Goal: Task Accomplishment & Management: Use online tool/utility

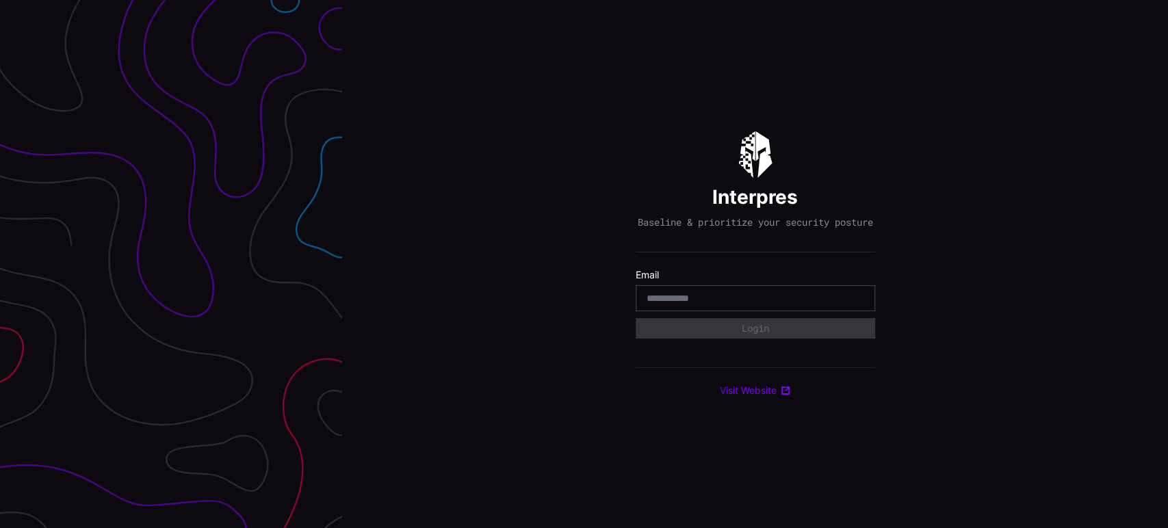
click at [785, 296] on div at bounding box center [754, 298] width 239 height 26
click at [694, 304] on input "email" at bounding box center [755, 298] width 218 height 12
type input "**********"
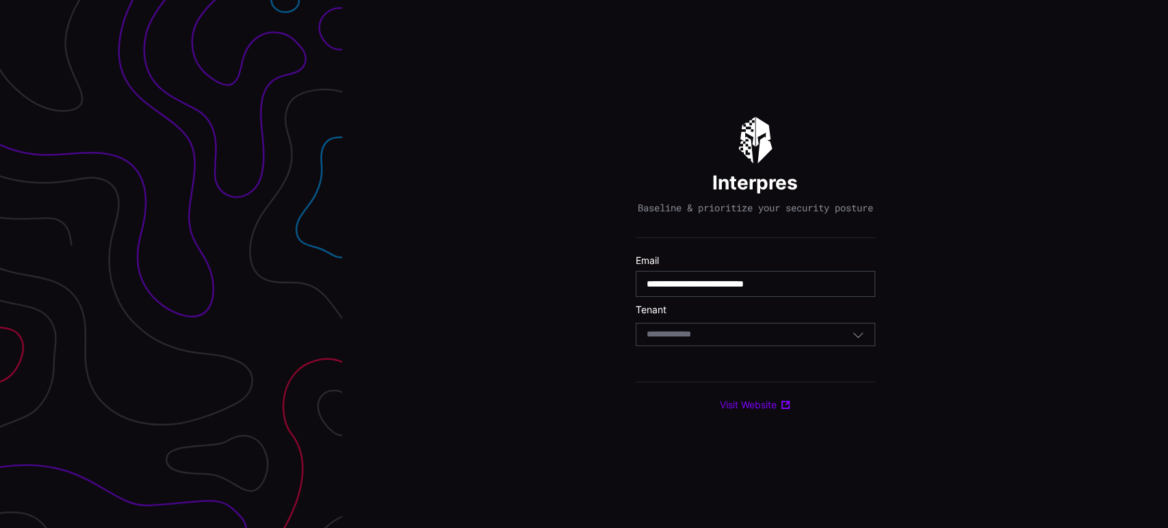
click at [798, 334] on div "Select Tenant" at bounding box center [748, 334] width 205 height 12
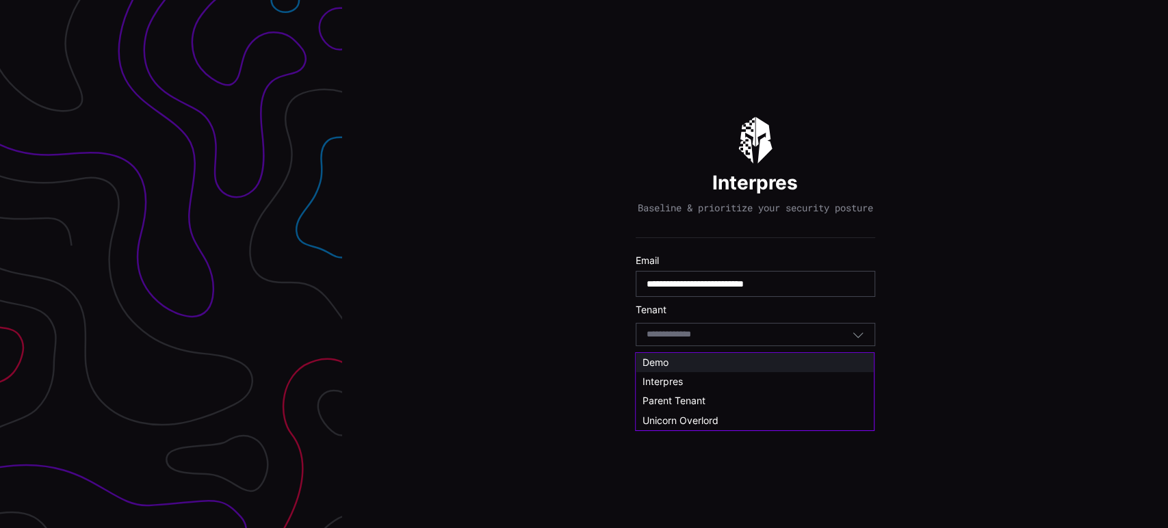
click at [668, 356] on span "Demo" at bounding box center [655, 362] width 26 height 12
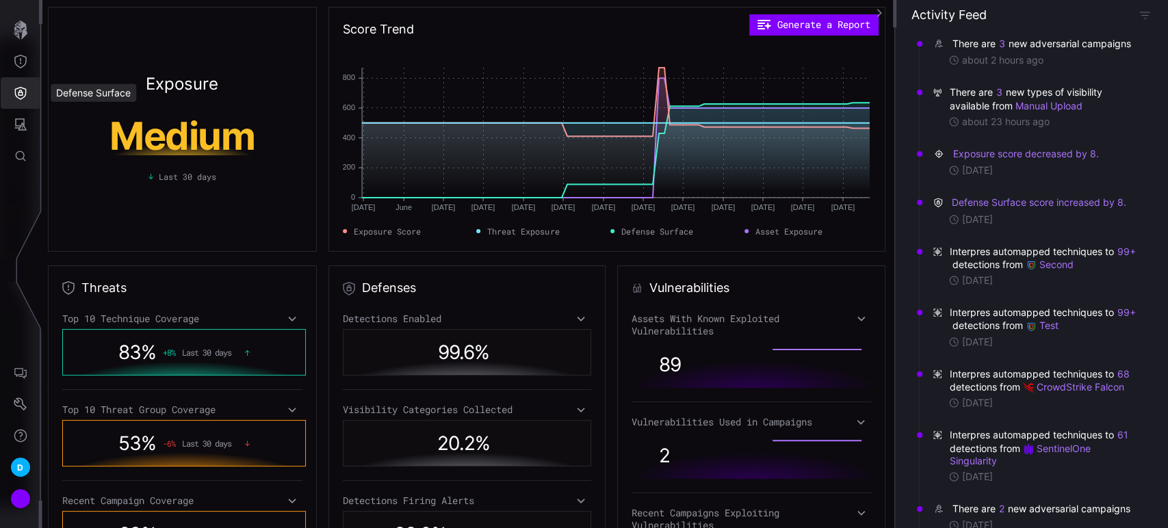
click at [21, 94] on icon "Defense Surface" at bounding box center [21, 93] width 14 height 14
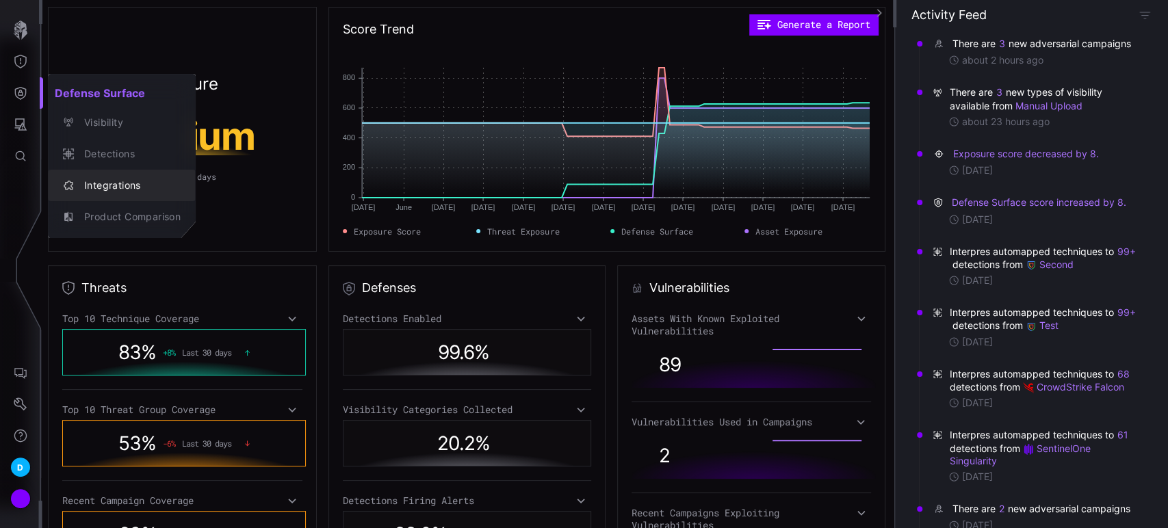
click at [98, 180] on div "Integrations" at bounding box center [128, 185] width 103 height 17
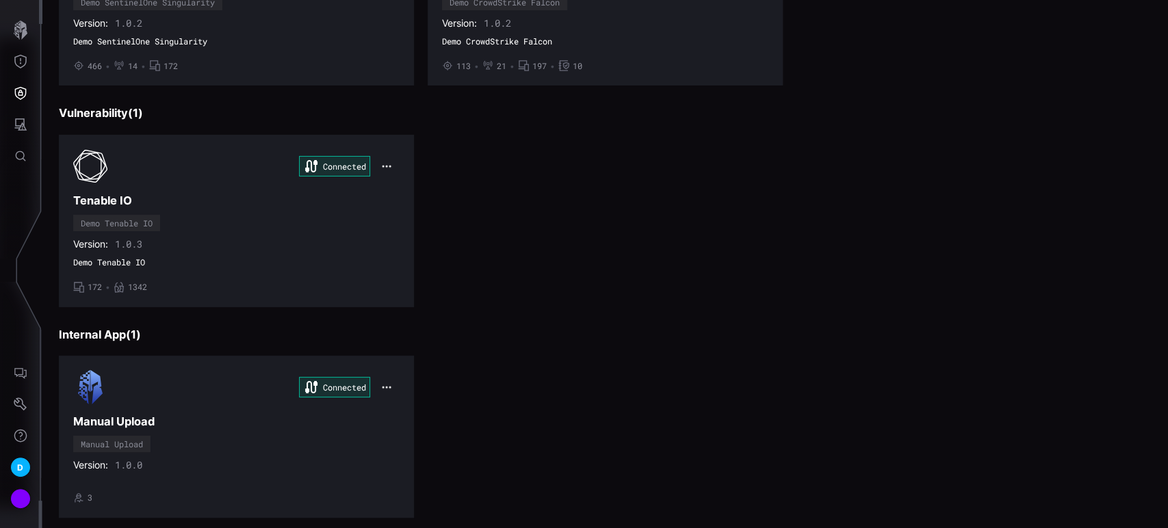
scroll to position [464, 0]
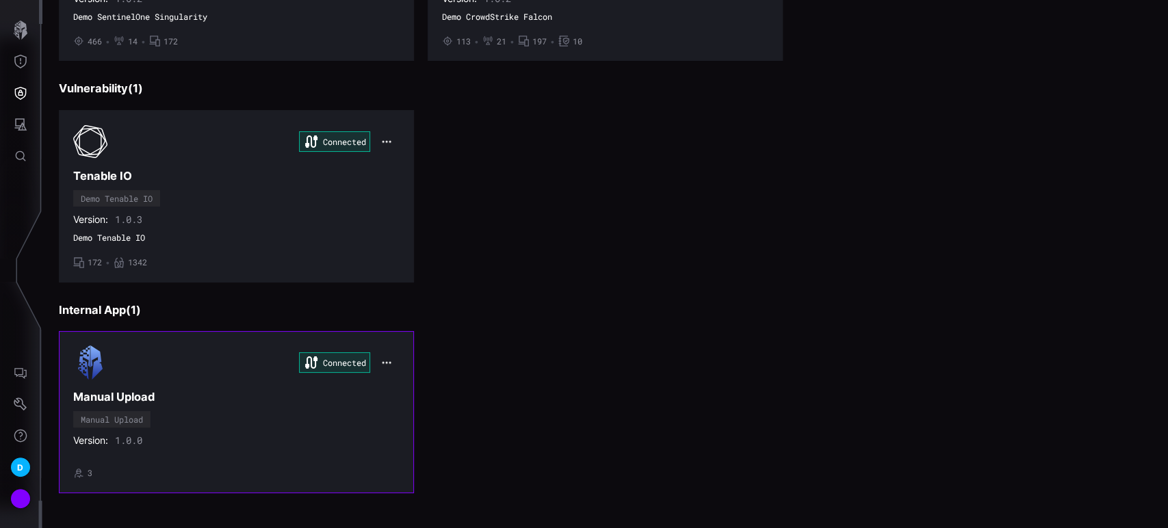
click at [210, 423] on div "Connected Manual Upload Manual Upload Version: 1.0.0 • 3" at bounding box center [236, 411] width 326 height 133
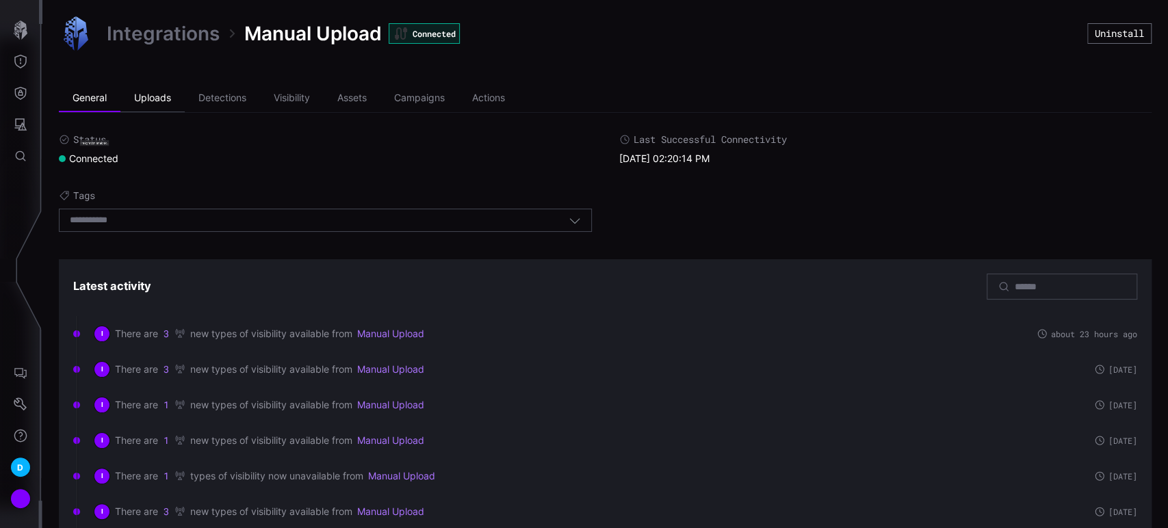
click at [150, 103] on li "Uploads" at bounding box center [152, 98] width 64 height 27
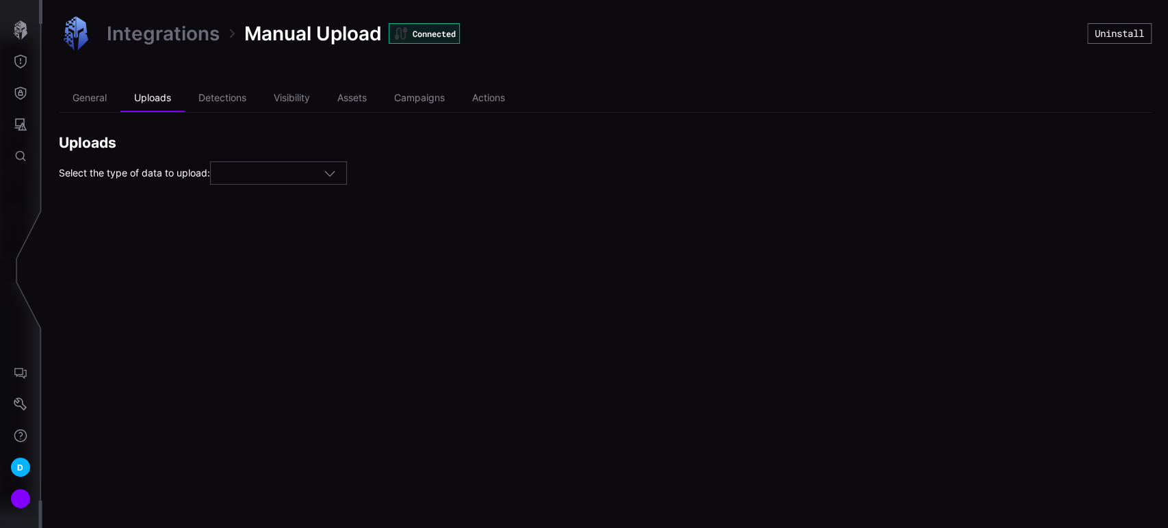
click at [280, 185] on div at bounding box center [278, 172] width 137 height 23
click at [250, 209] on span "Campaigns" at bounding box center [248, 214] width 51 height 12
type input "*********"
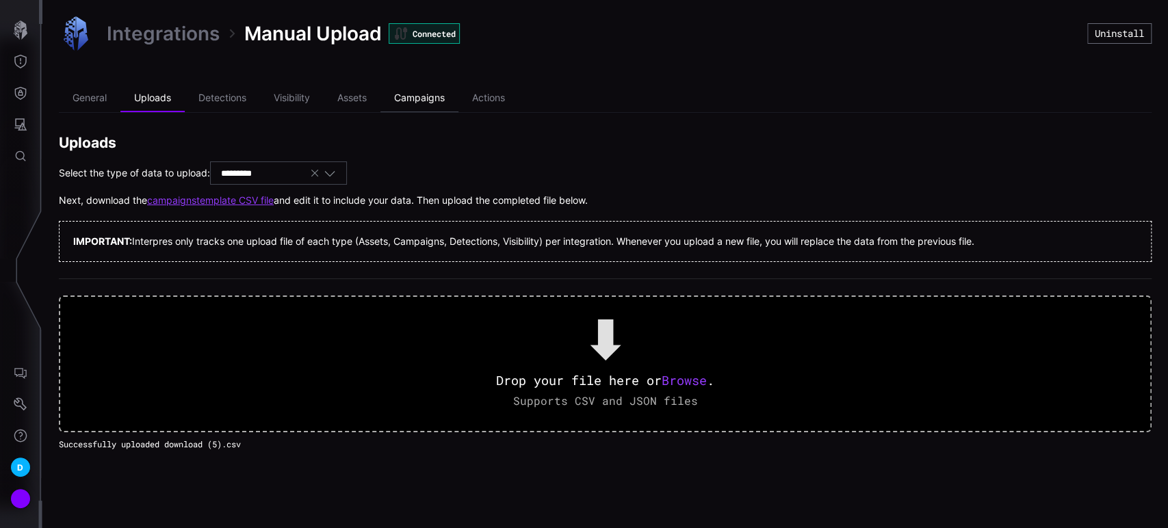
click at [428, 100] on li "Campaigns" at bounding box center [419, 98] width 78 height 27
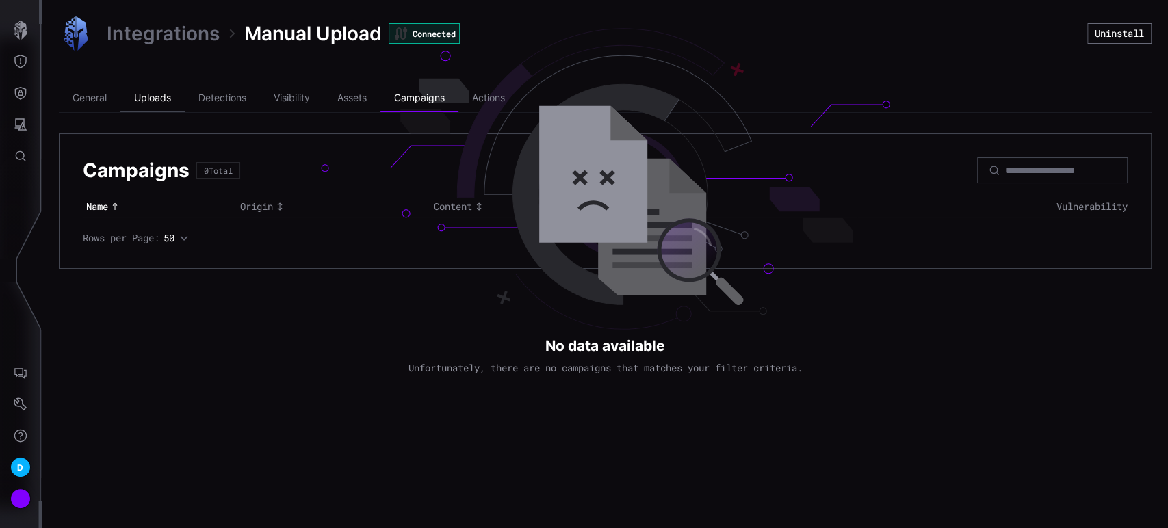
click at [146, 98] on li "Uploads" at bounding box center [152, 98] width 64 height 27
